Goal: Transaction & Acquisition: Purchase product/service

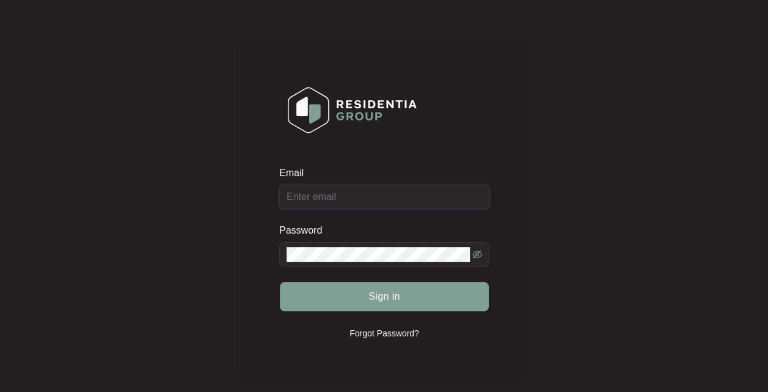
type input "[EMAIL_ADDRESS][DOMAIN_NAME]"
click at [397, 298] on span "Sign in" at bounding box center [384, 296] width 32 height 15
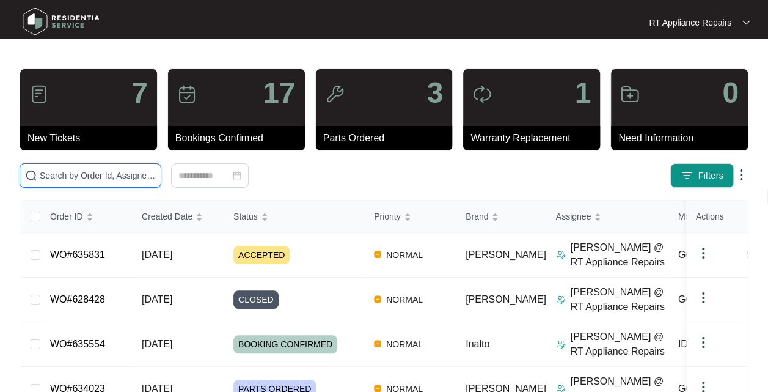
click at [122, 175] on input "text" at bounding box center [98, 175] width 116 height 13
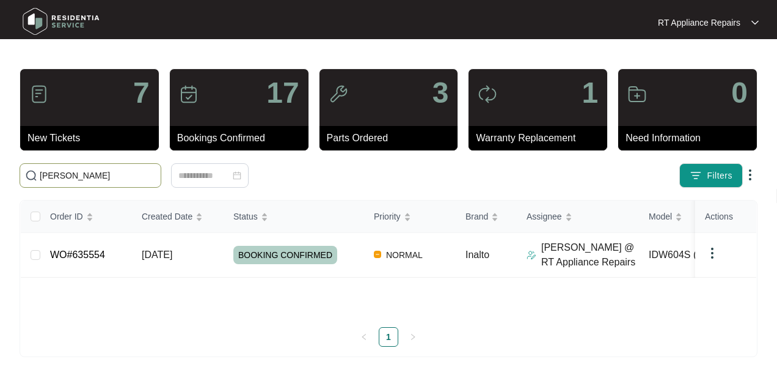
type input "chantelle"
click at [224, 252] on td "BOOKING CONFIRMED" at bounding box center [294, 255] width 141 height 45
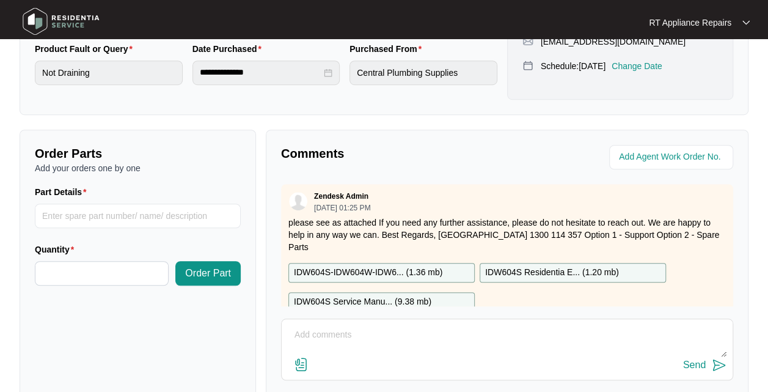
scroll to position [372, 0]
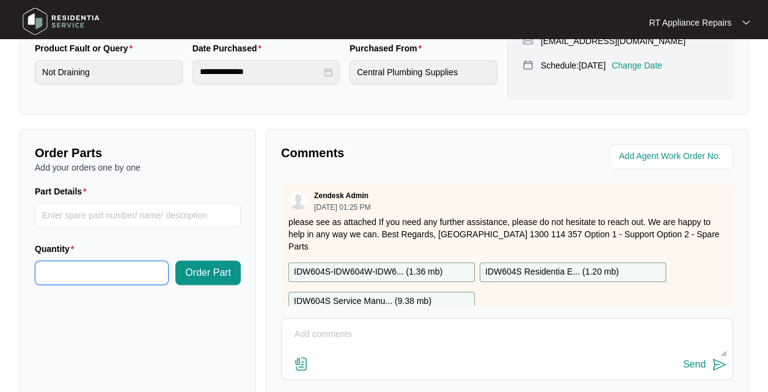
click at [93, 284] on input "Quantity" at bounding box center [101, 272] width 133 height 23
click at [158, 227] on input "Part Details" at bounding box center [138, 215] width 206 height 24
type input "*"
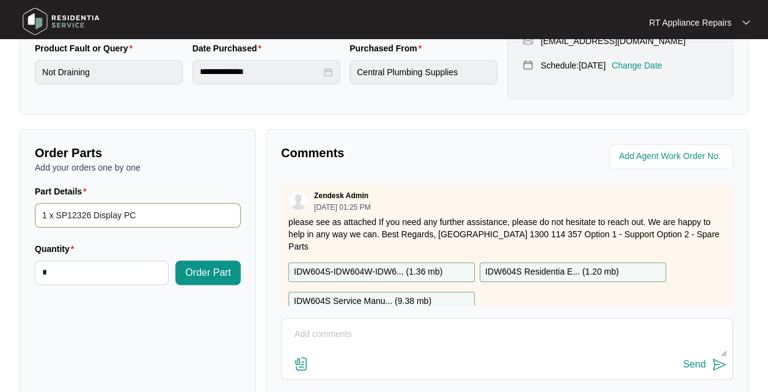
type input "1 x SP12326 Display PCB"
click at [212, 280] on span "Order Part" at bounding box center [208, 272] width 46 height 15
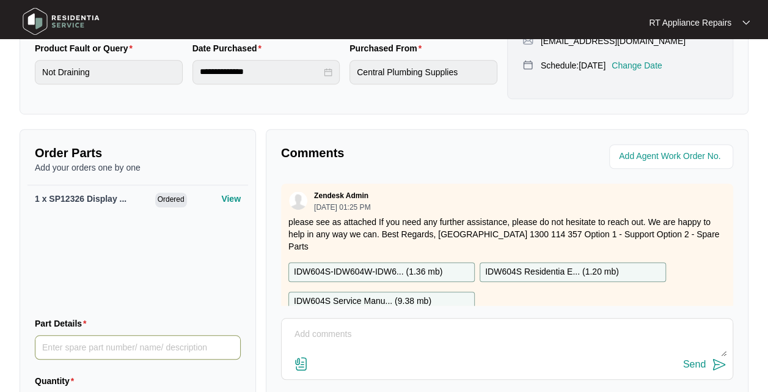
click at [114, 359] on input "Part Details" at bounding box center [138, 347] width 206 height 24
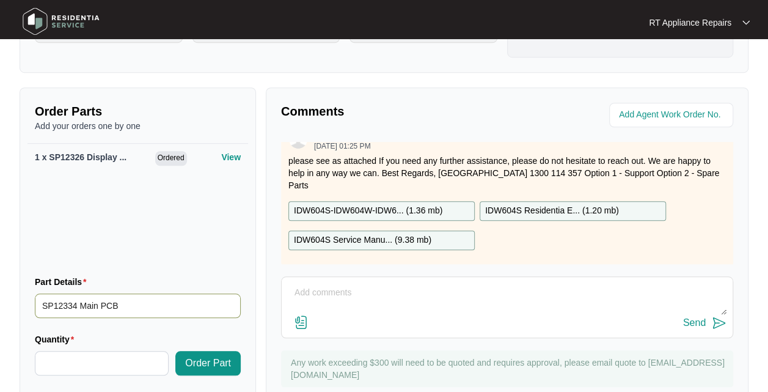
scroll to position [464, 0]
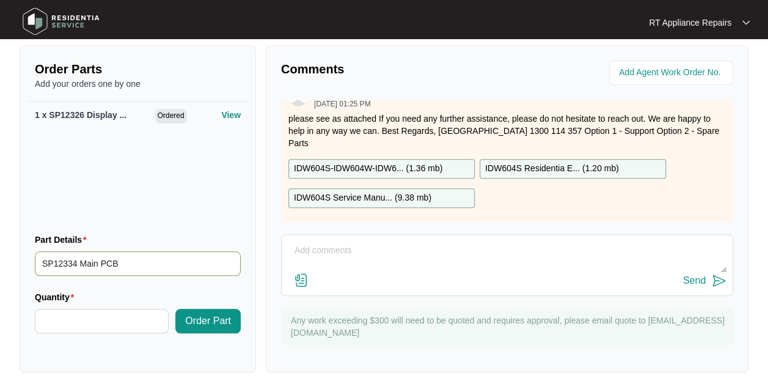
type input "SP12334 Main PCB"
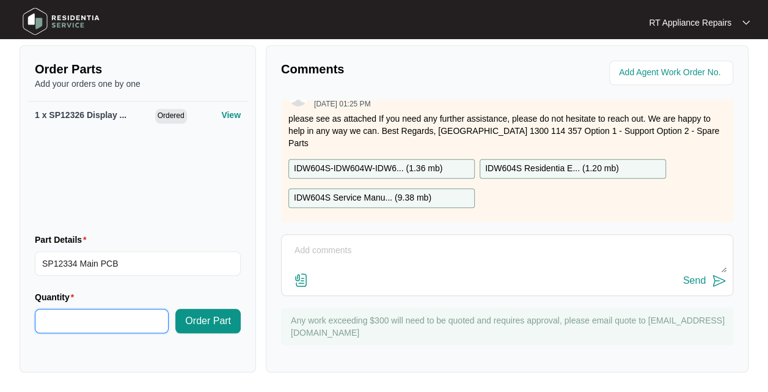
click at [104, 324] on input "Quantity" at bounding box center [101, 320] width 133 height 23
type input "*"
click at [210, 324] on span "Order Part" at bounding box center [208, 320] width 46 height 15
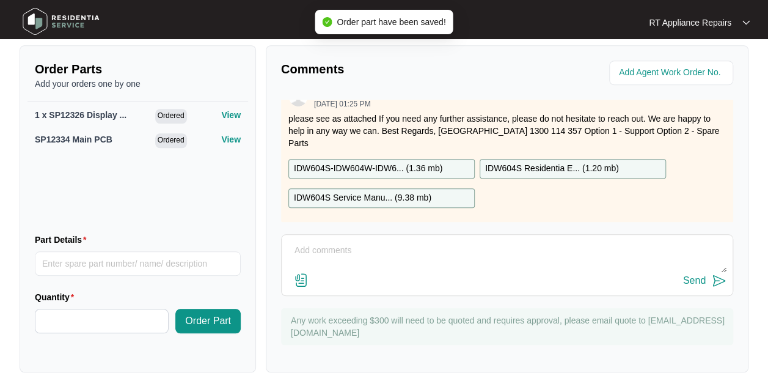
click at [370, 254] on textarea at bounding box center [507, 257] width 439 height 32
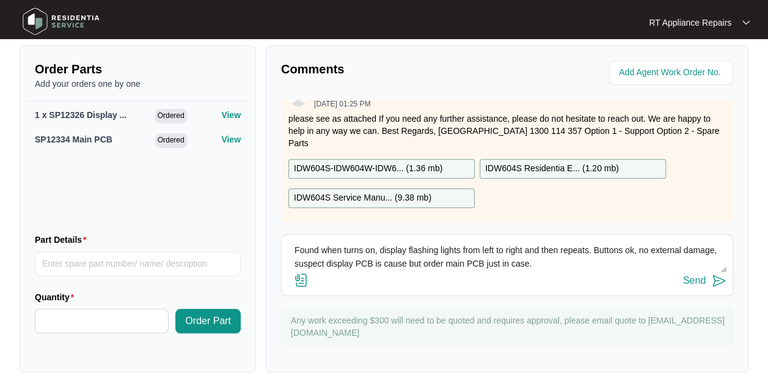
type textarea "Found when turns on, display flashing lights from left to right and then repeat…"
click at [716, 288] on img at bounding box center [719, 280] width 15 height 15
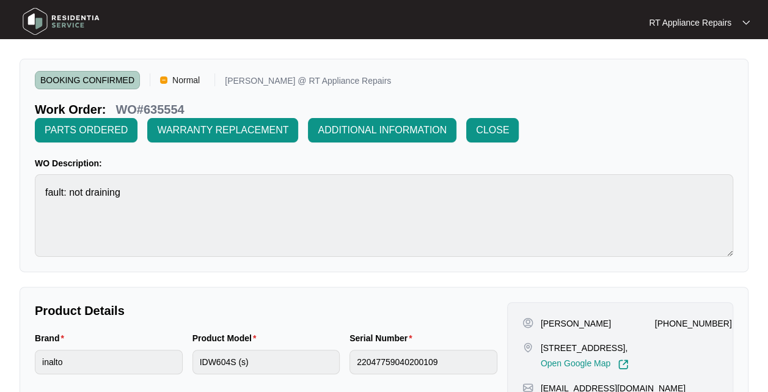
scroll to position [0, 0]
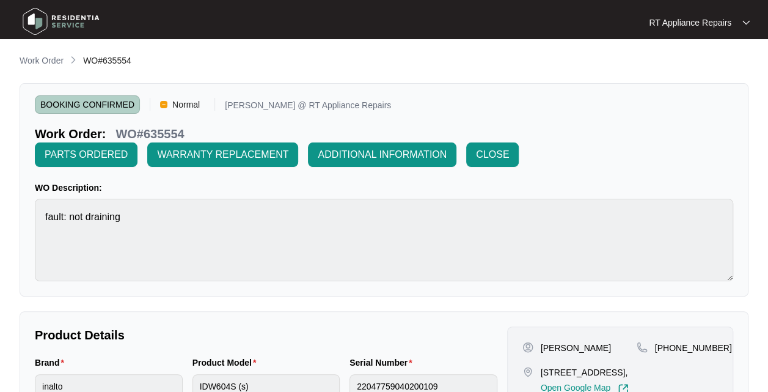
click at [97, 156] on span "PARTS ORDERED" at bounding box center [86, 154] width 83 height 15
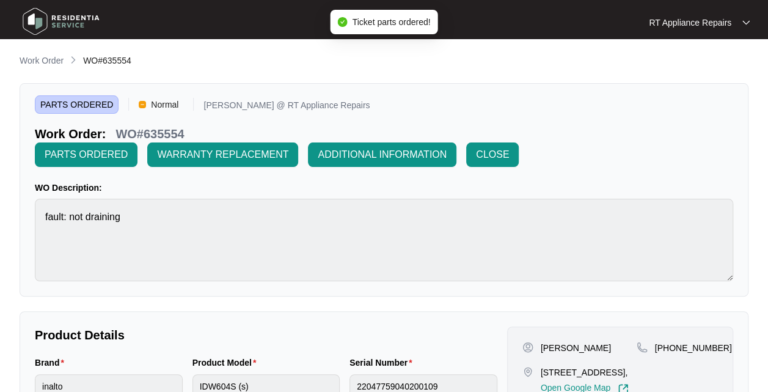
click at [741, 26] on div "RT Appliance Repairs" at bounding box center [699, 22] width 101 height 12
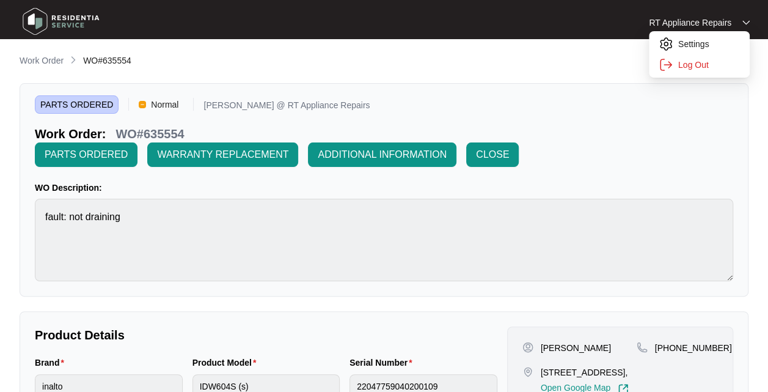
click at [706, 67] on p "Log Out" at bounding box center [709, 65] width 62 height 12
